Goal: Task Accomplishment & Management: Use online tool/utility

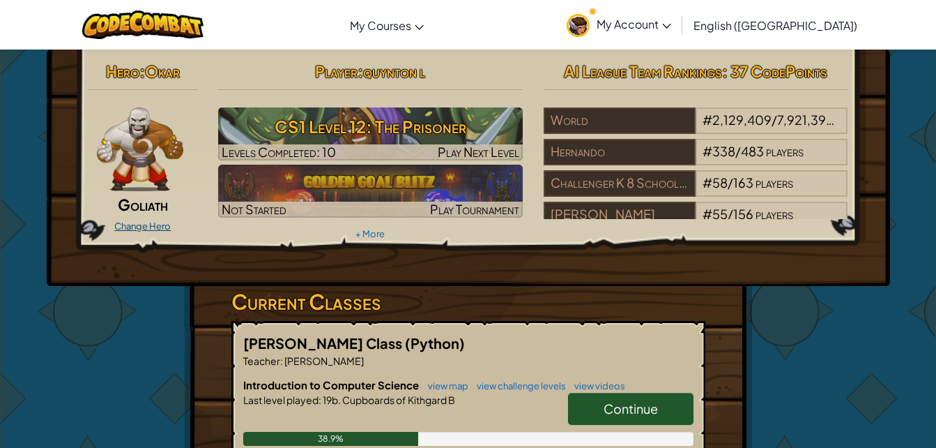
click at [132, 226] on link "Change Hero" at bounding box center [142, 225] width 56 height 11
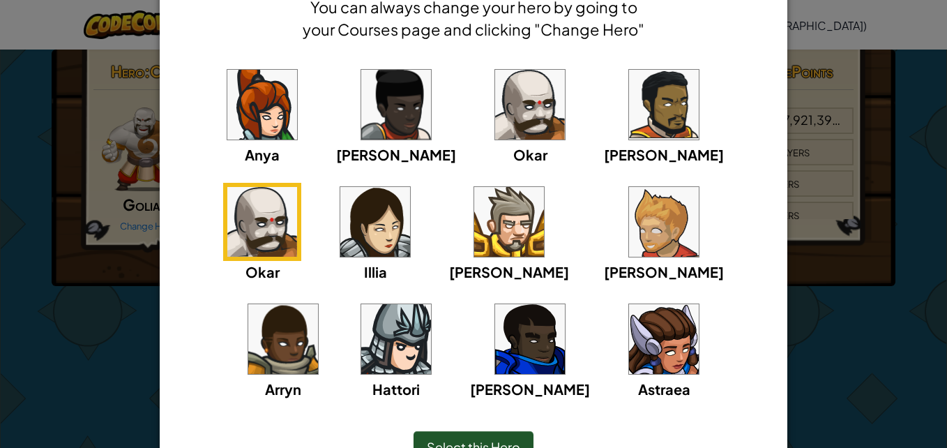
scroll to position [76, 0]
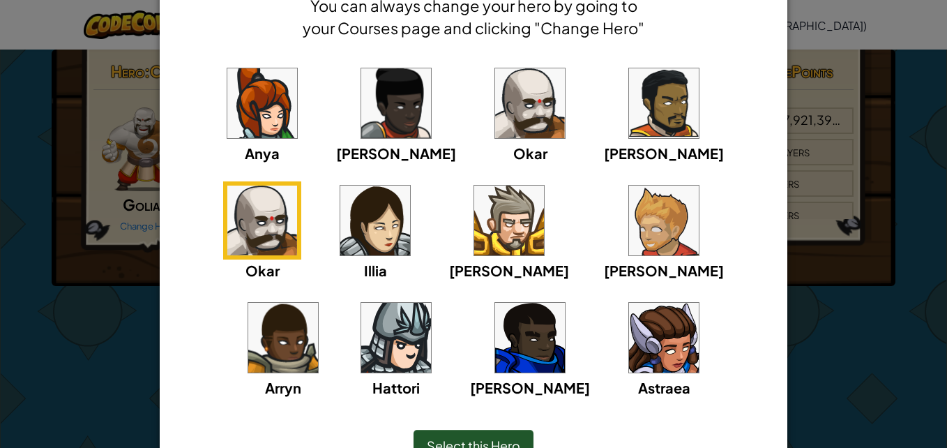
click at [431, 303] on img at bounding box center [396, 338] width 70 height 70
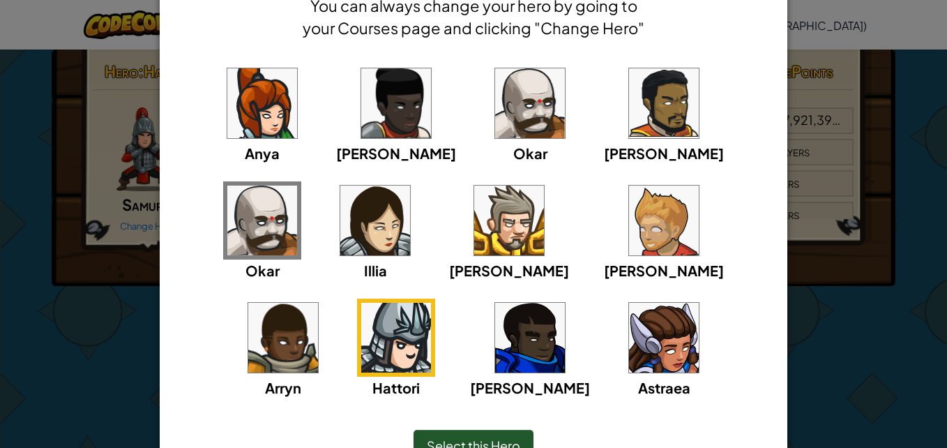
click at [482, 438] on span "Select this Hero" at bounding box center [473, 445] width 93 height 16
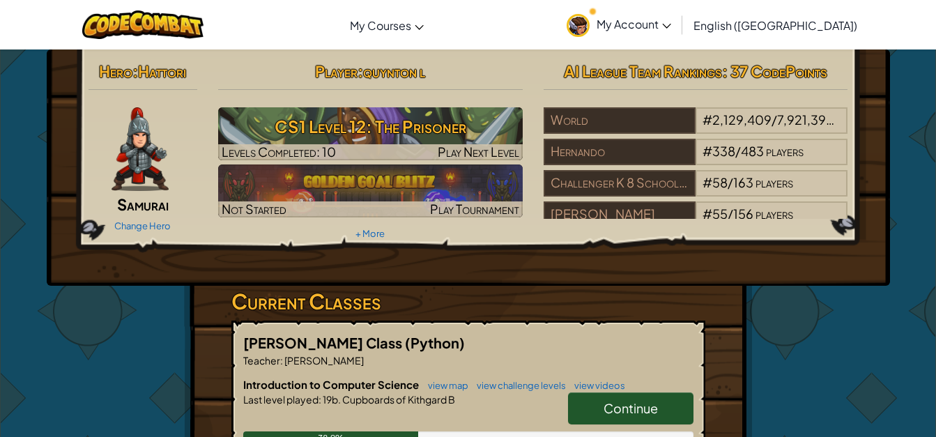
click at [148, 159] on img at bounding box center [140, 149] width 57 height 84
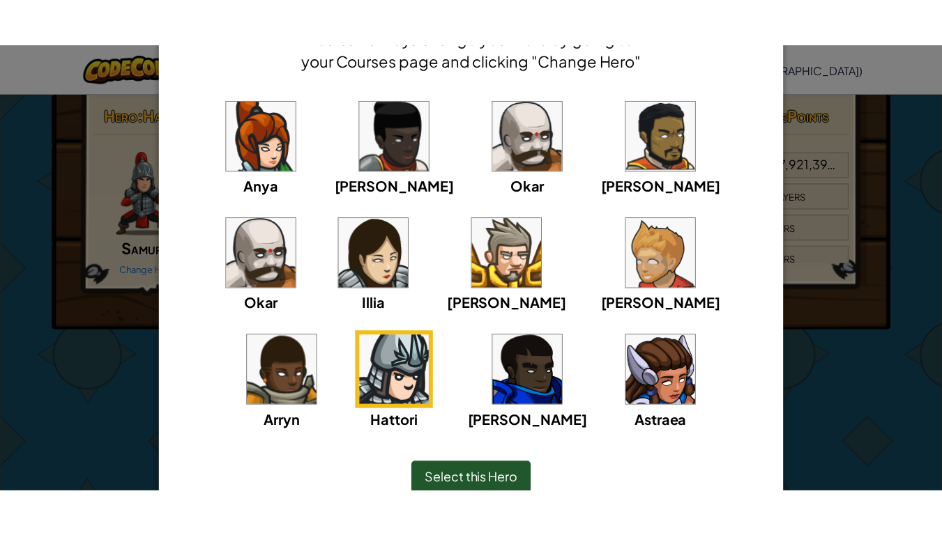
scroll to position [79, 0]
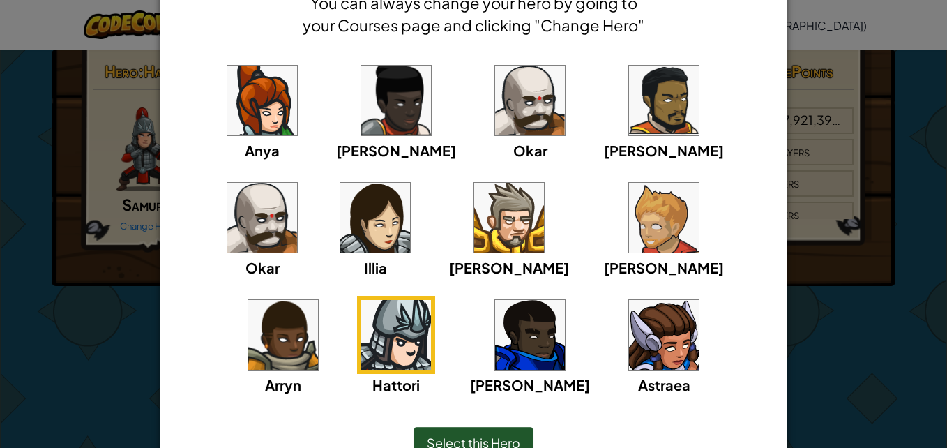
click at [629, 344] on img at bounding box center [664, 335] width 70 height 70
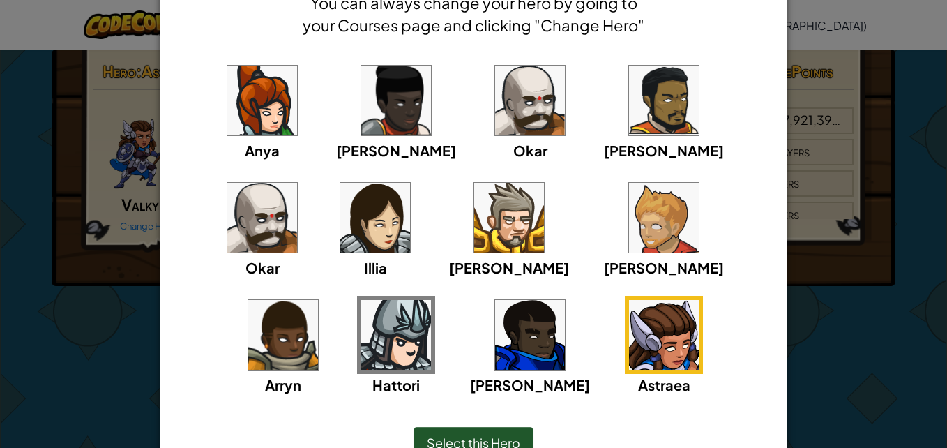
click at [472, 436] on span "Select this Hero" at bounding box center [473, 442] width 93 height 16
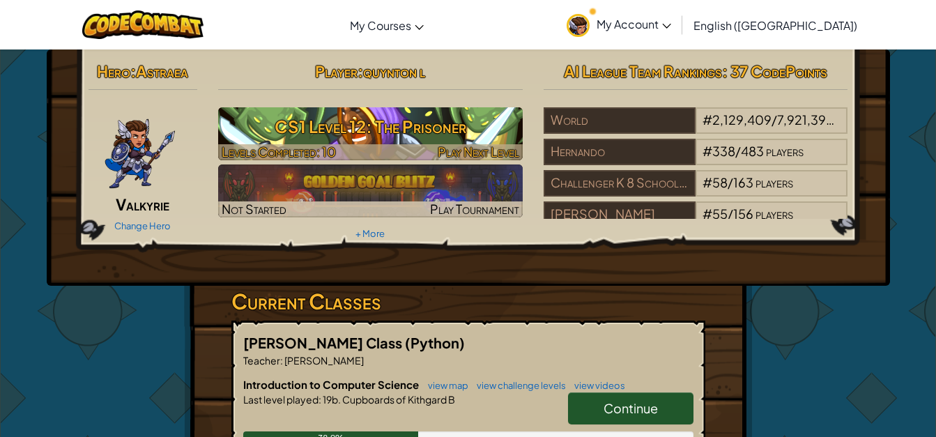
click at [482, 116] on h3 "CS1 Level 12: The Prisoner" at bounding box center [370, 126] width 305 height 31
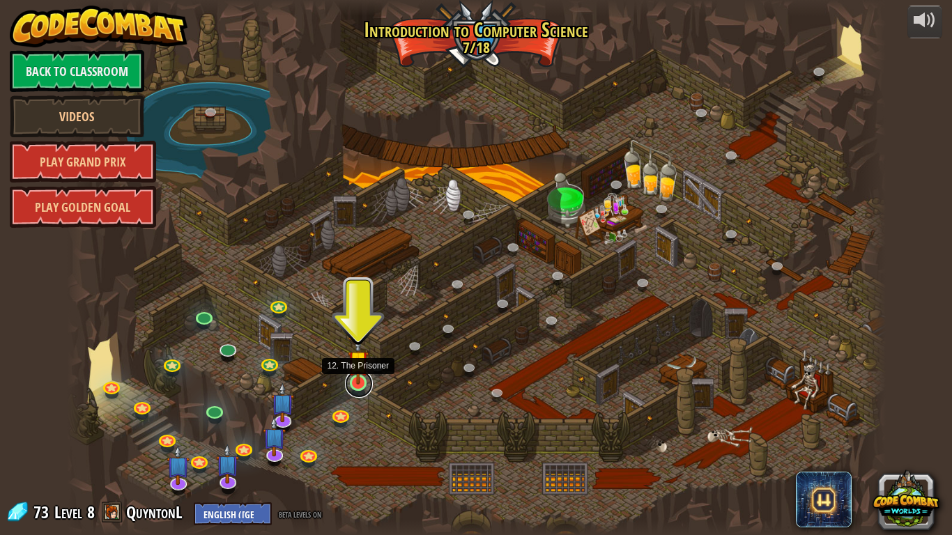
click at [358, 387] on link at bounding box center [359, 384] width 28 height 28
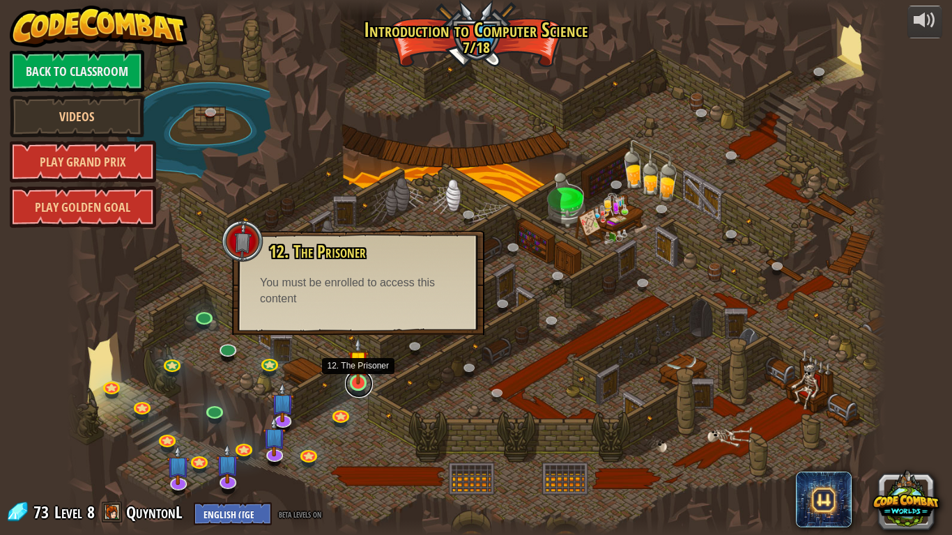
click at [354, 387] on link at bounding box center [359, 384] width 28 height 28
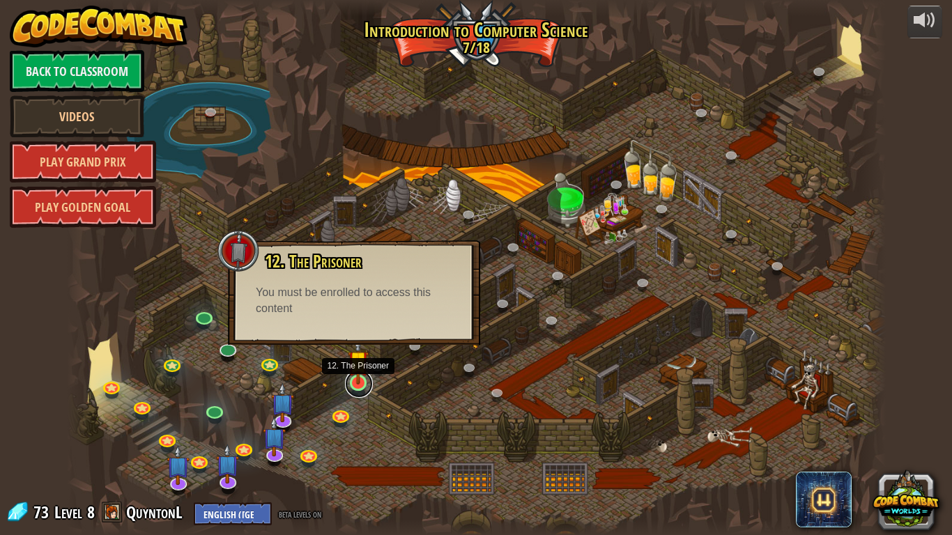
click at [354, 387] on link at bounding box center [359, 384] width 28 height 28
click at [359, 381] on img at bounding box center [358, 360] width 21 height 47
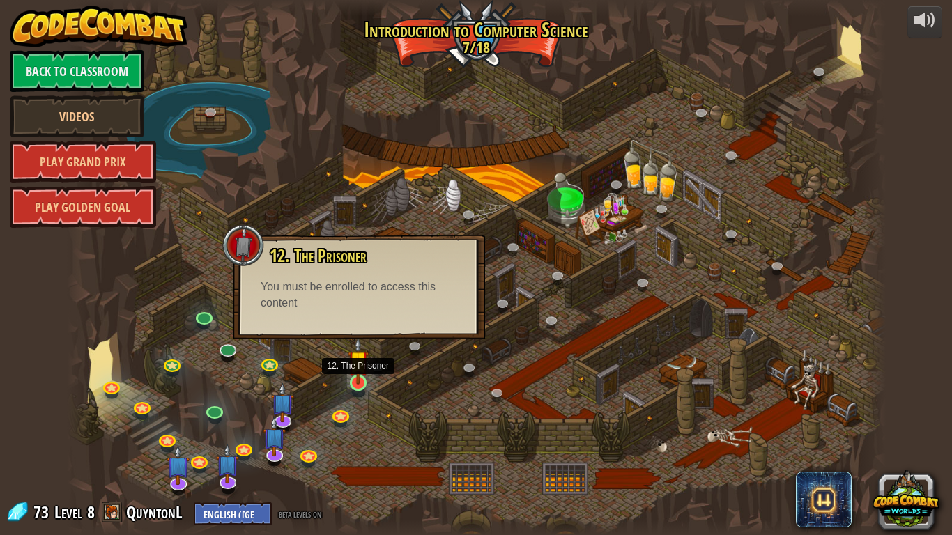
click at [359, 381] on img at bounding box center [358, 360] width 21 height 47
click at [361, 387] on link at bounding box center [359, 384] width 28 height 28
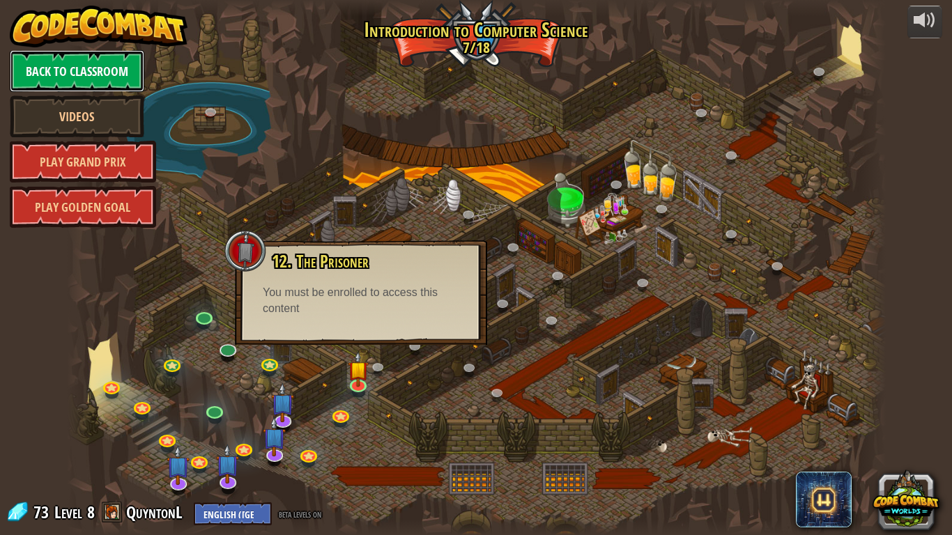
click at [118, 59] on link "Back to Classroom" at bounding box center [77, 71] width 135 height 42
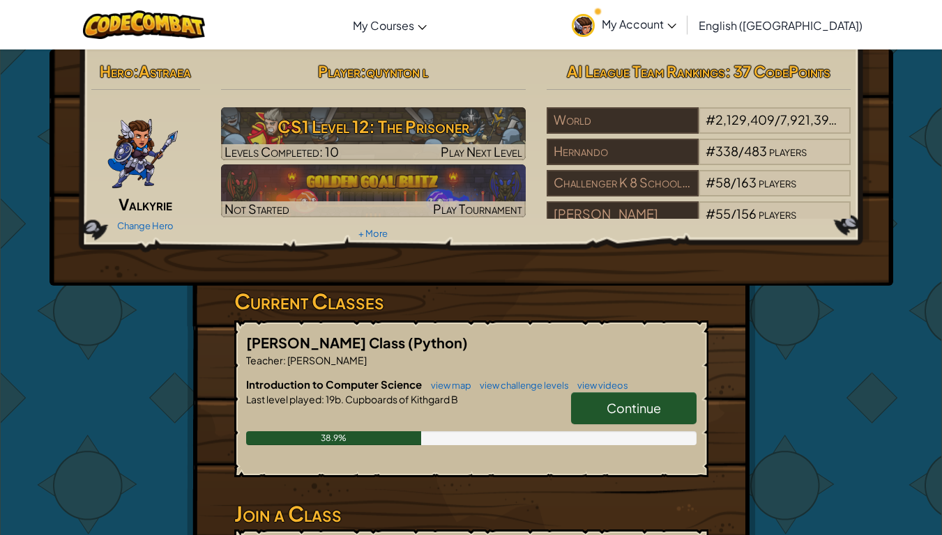
click at [629, 408] on span "Continue" at bounding box center [633, 408] width 54 height 16
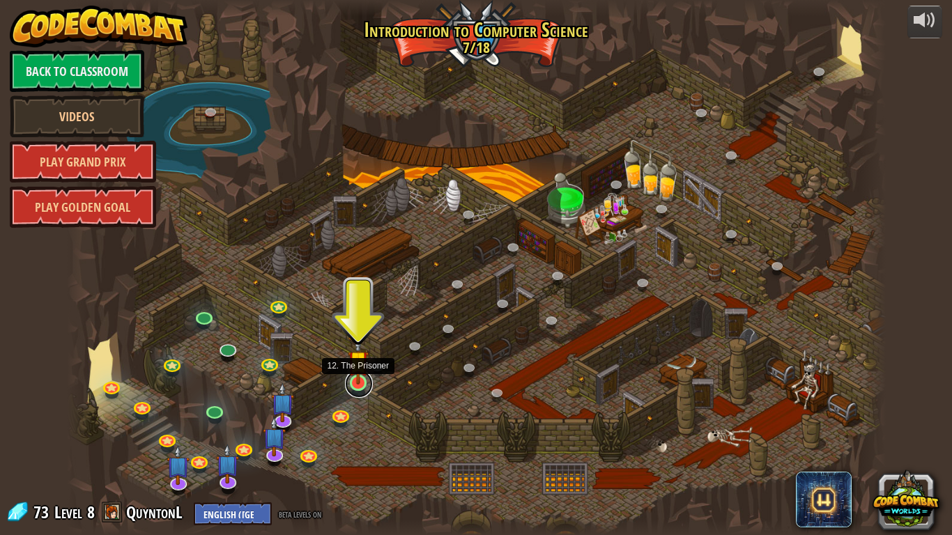
click at [357, 385] on link at bounding box center [359, 384] width 28 height 28
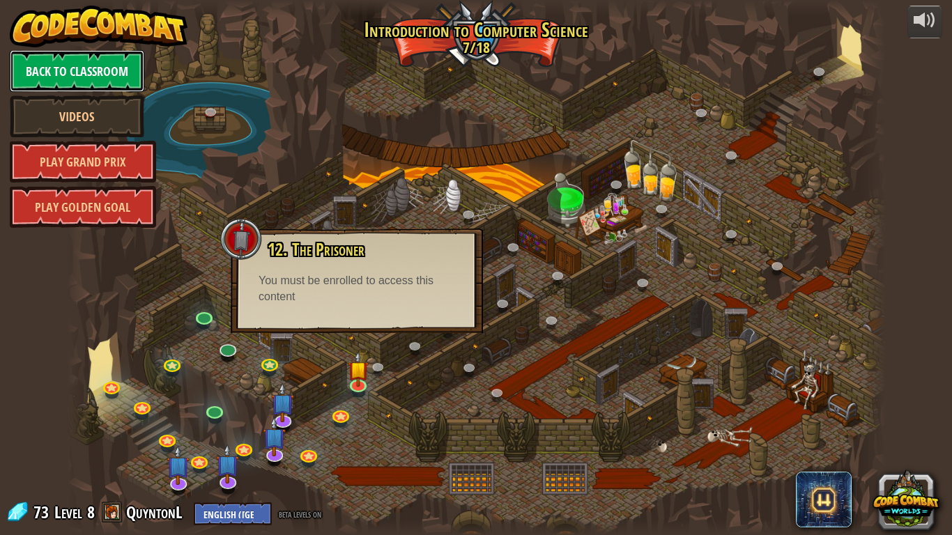
click at [105, 60] on link "Back to Classroom" at bounding box center [77, 71] width 135 height 42
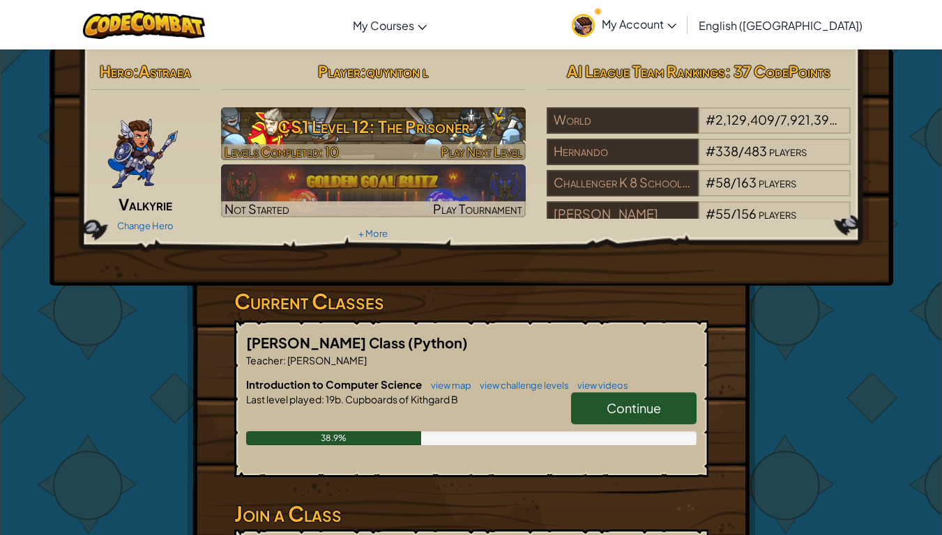
click at [453, 134] on h3 "CS1 Level 12: The Prisoner" at bounding box center [373, 126] width 305 height 31
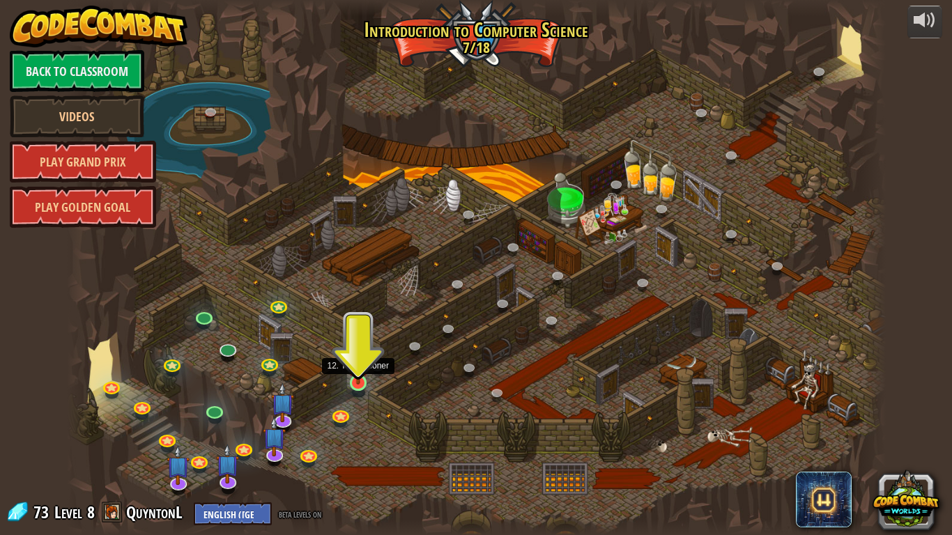
click at [358, 384] on img at bounding box center [358, 360] width 21 height 47
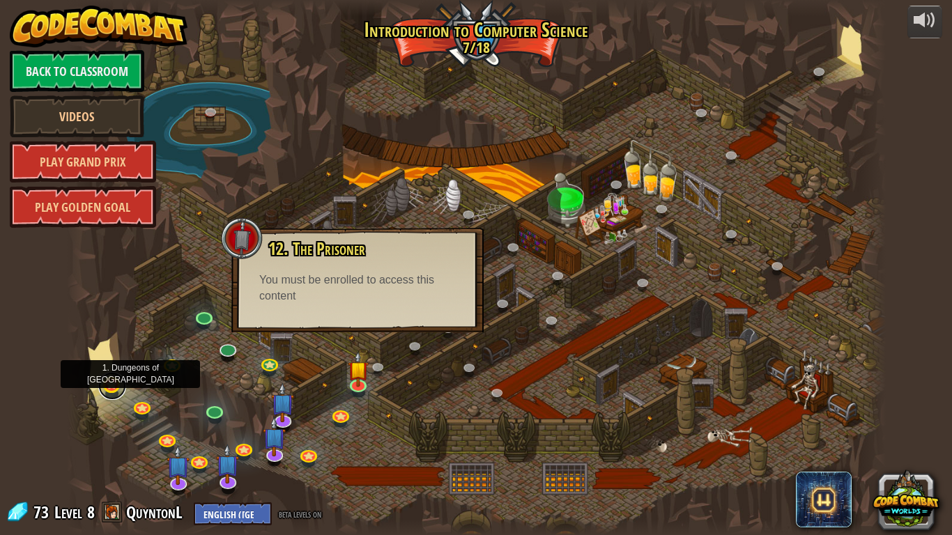
click at [111, 389] on link at bounding box center [112, 386] width 28 height 28
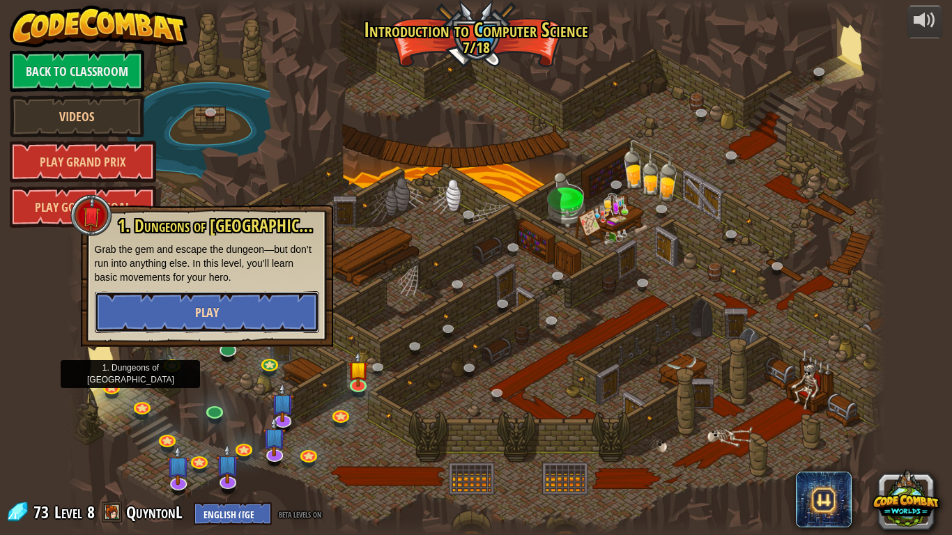
click at [236, 312] on button "Play" at bounding box center [207, 312] width 224 height 42
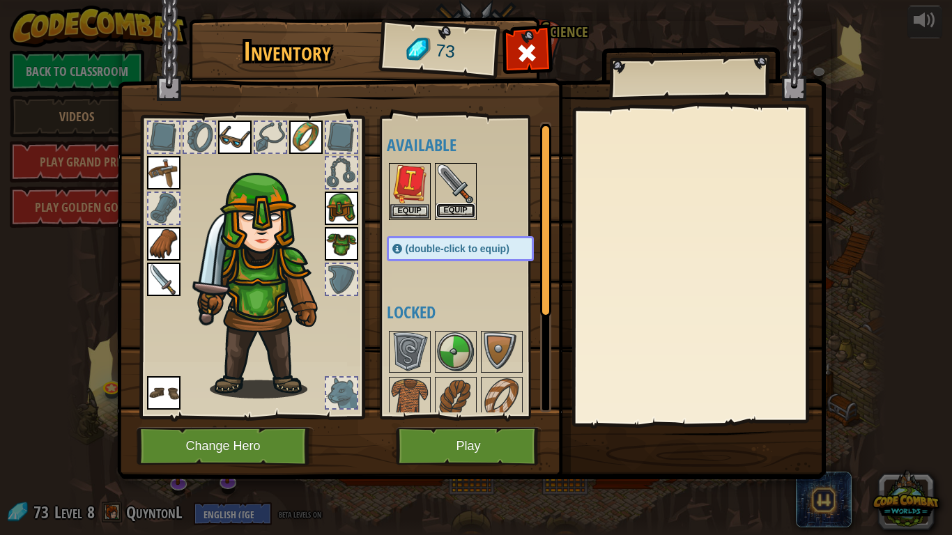
click at [444, 213] on button "Equip" at bounding box center [455, 211] width 39 height 15
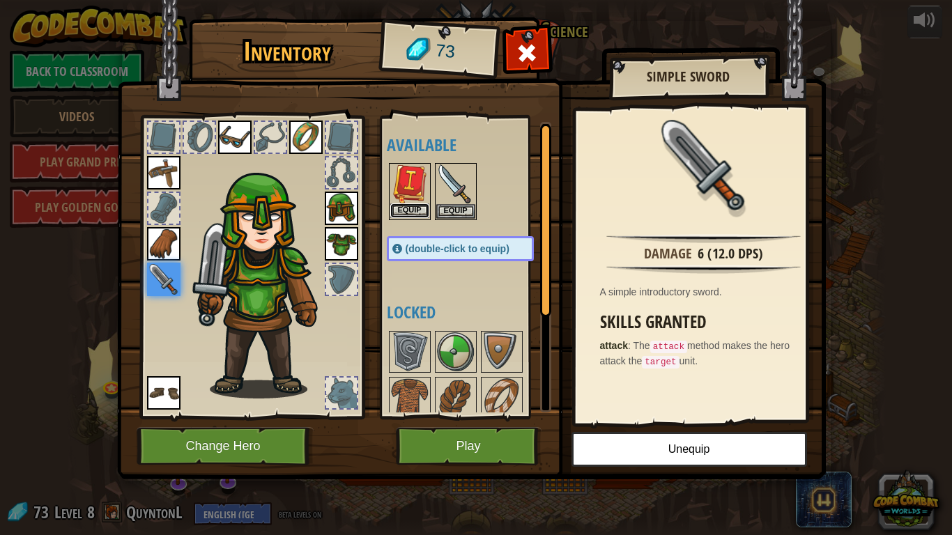
click at [414, 208] on button "Equip" at bounding box center [409, 211] width 39 height 15
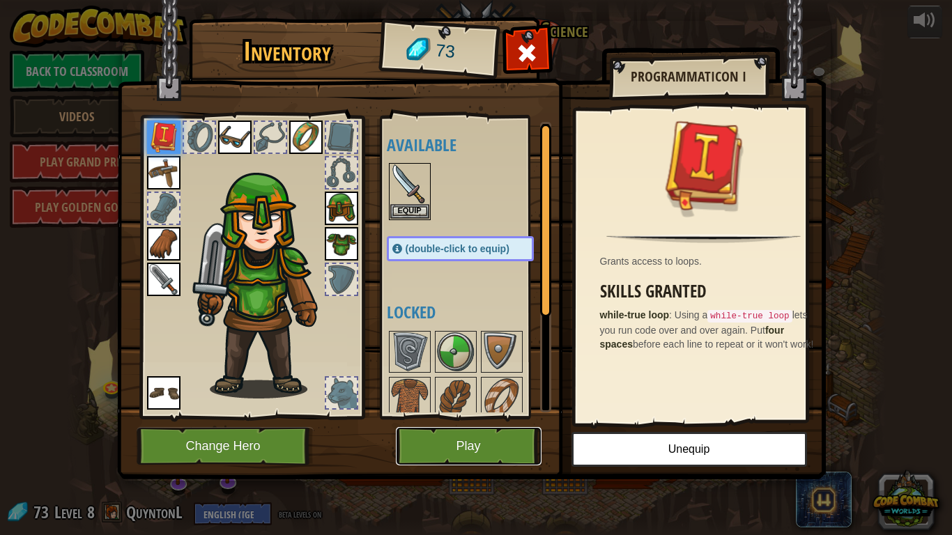
click at [463, 447] on button "Play" at bounding box center [469, 446] width 146 height 38
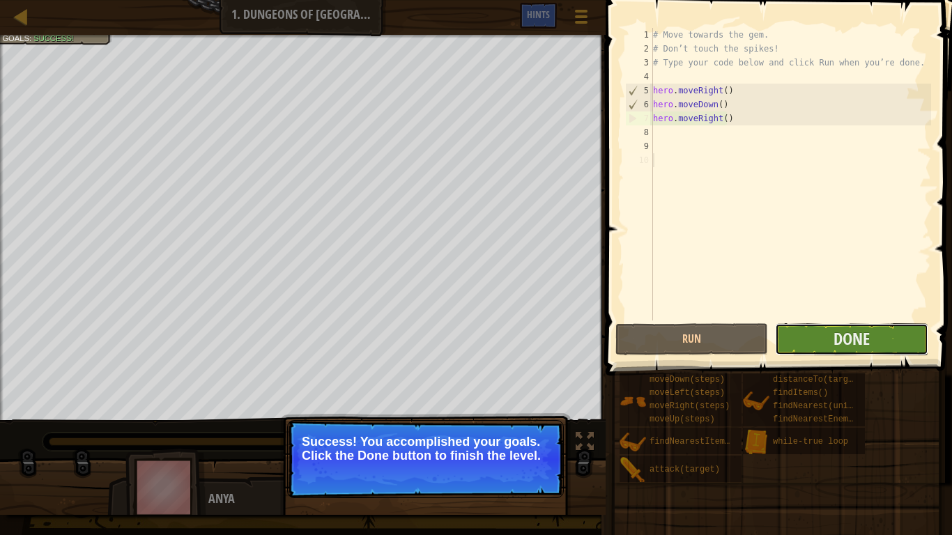
click at [812, 341] on button "Done" at bounding box center [851, 339] width 153 height 32
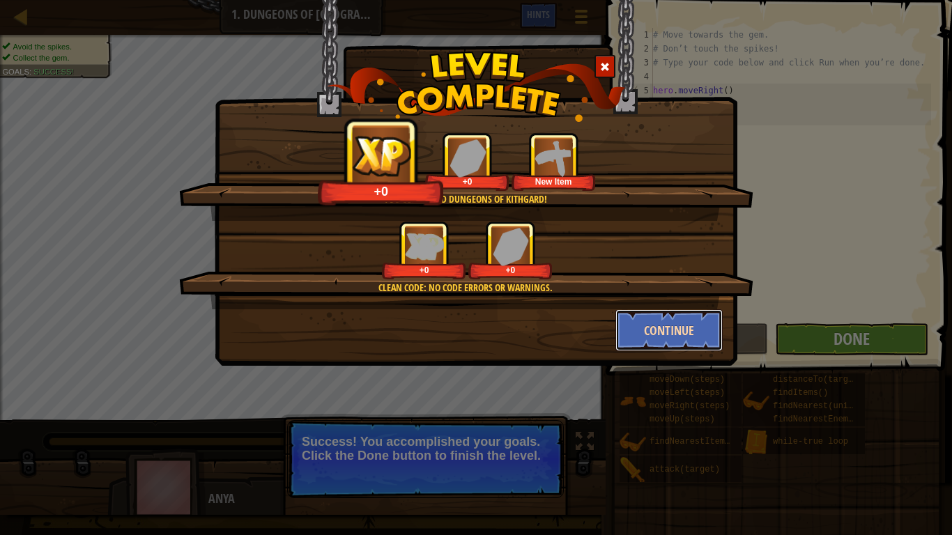
click at [641, 319] on button "Continue" at bounding box center [669, 330] width 108 height 42
